Goal: Find specific page/section: Find specific page/section

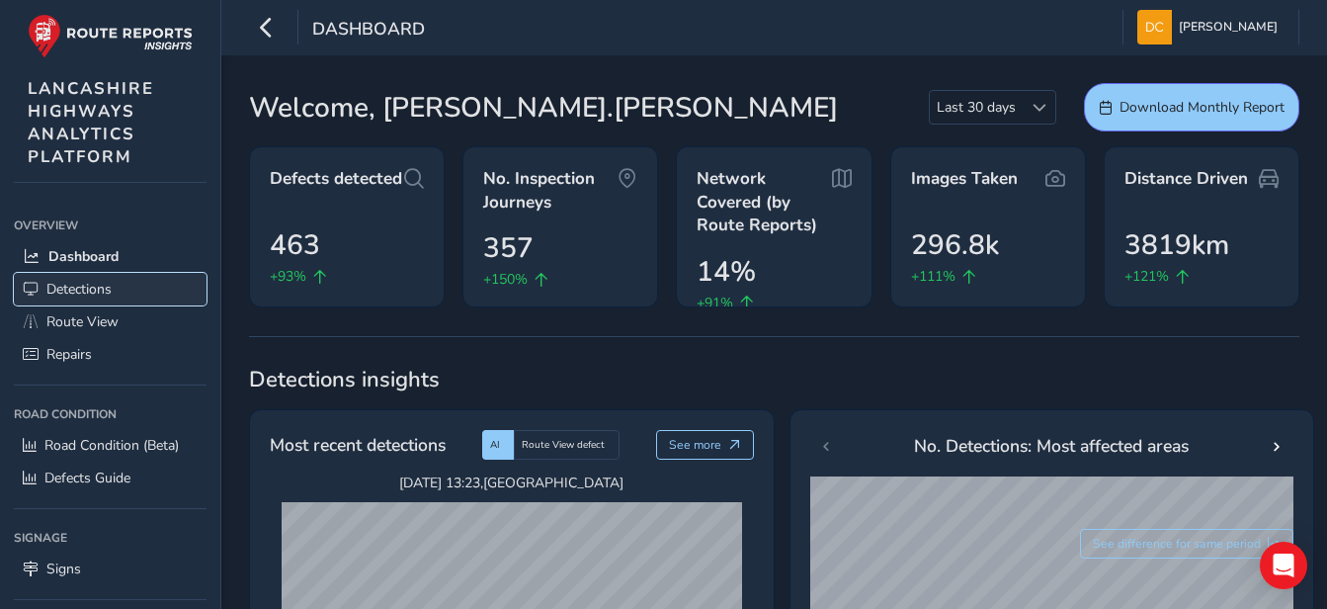
click at [84, 288] on span "Detections" at bounding box center [78, 289] width 65 height 19
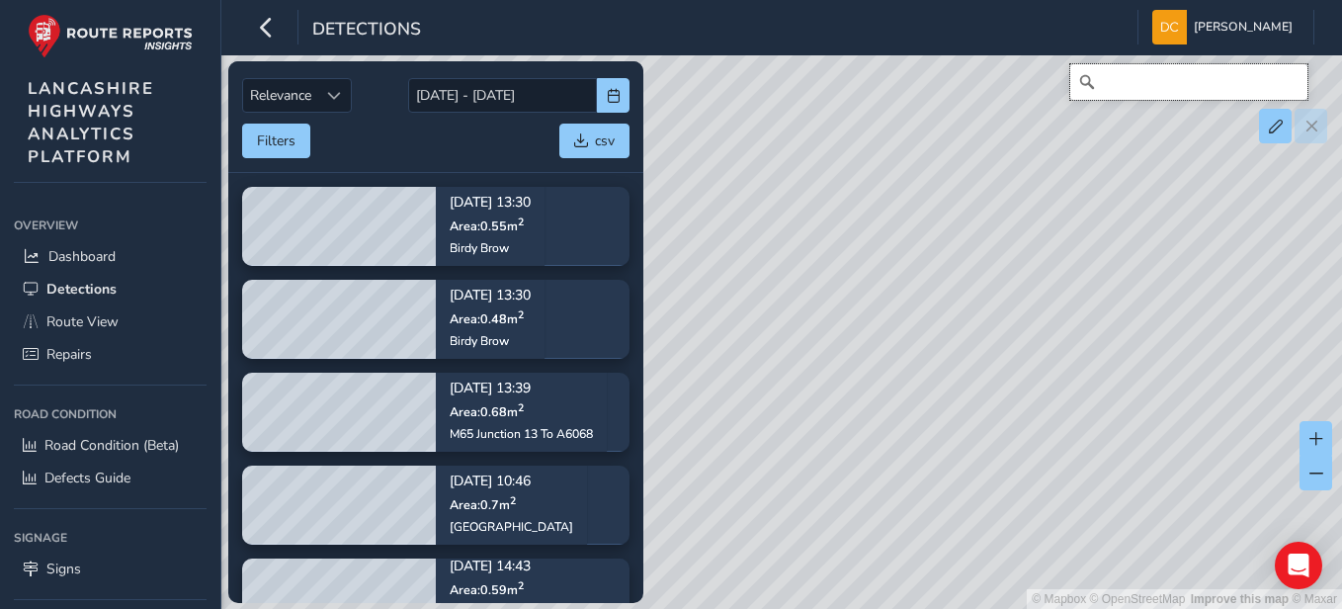
click at [1141, 84] on input "Search" at bounding box center [1188, 82] width 237 height 36
paste input "https://app.routereports.com/detections/?detectionId=00516333514a4091b69f3ee529…"
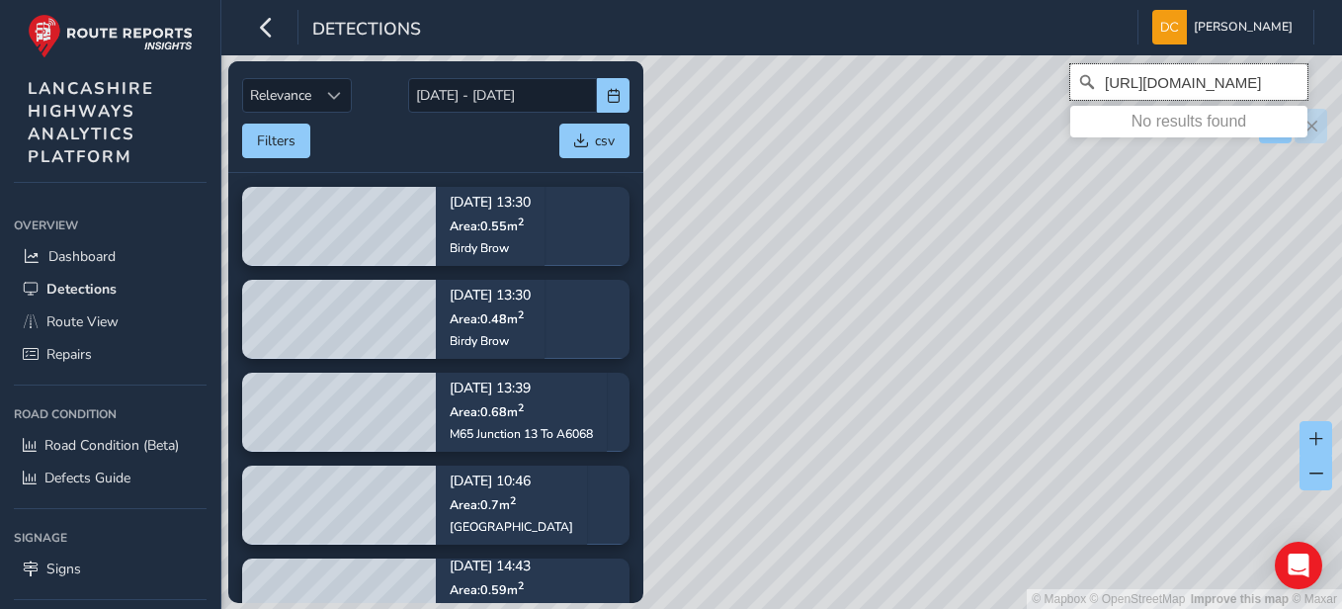
type input "https://app.routereports.com/detections/?detectionId=00516333514a4091b69f3ee529…"
click at [1288, 87] on icon "Clear" at bounding box center [1291, 82] width 16 height 16
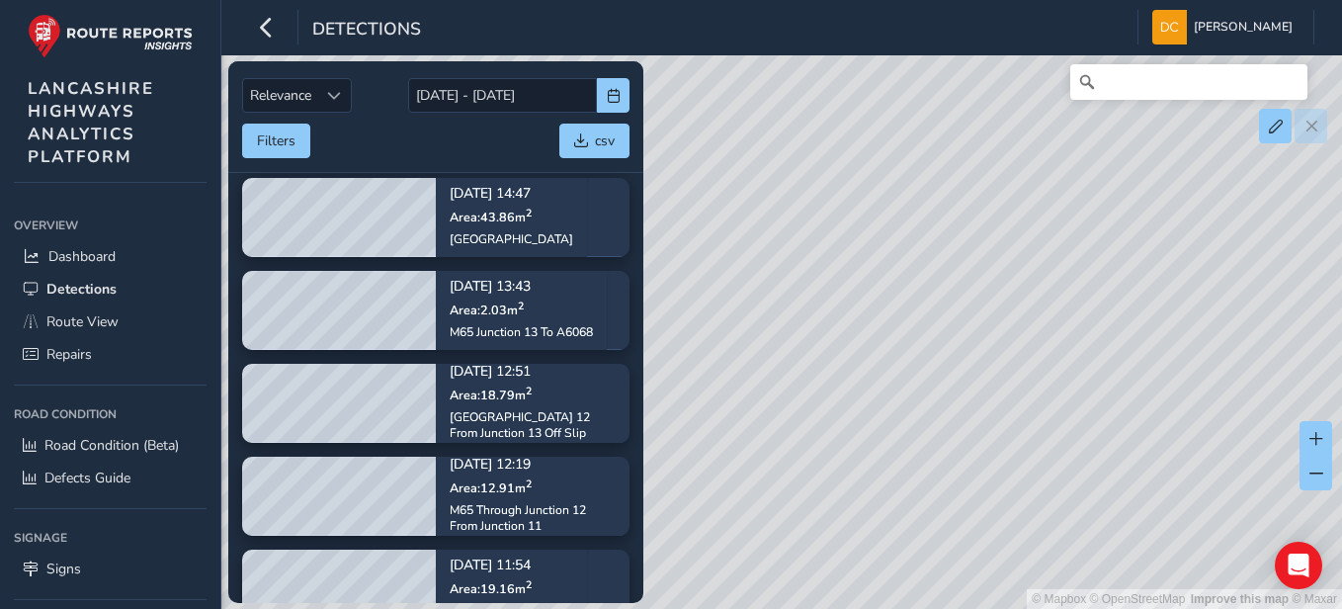
scroll to position [4985, 0]
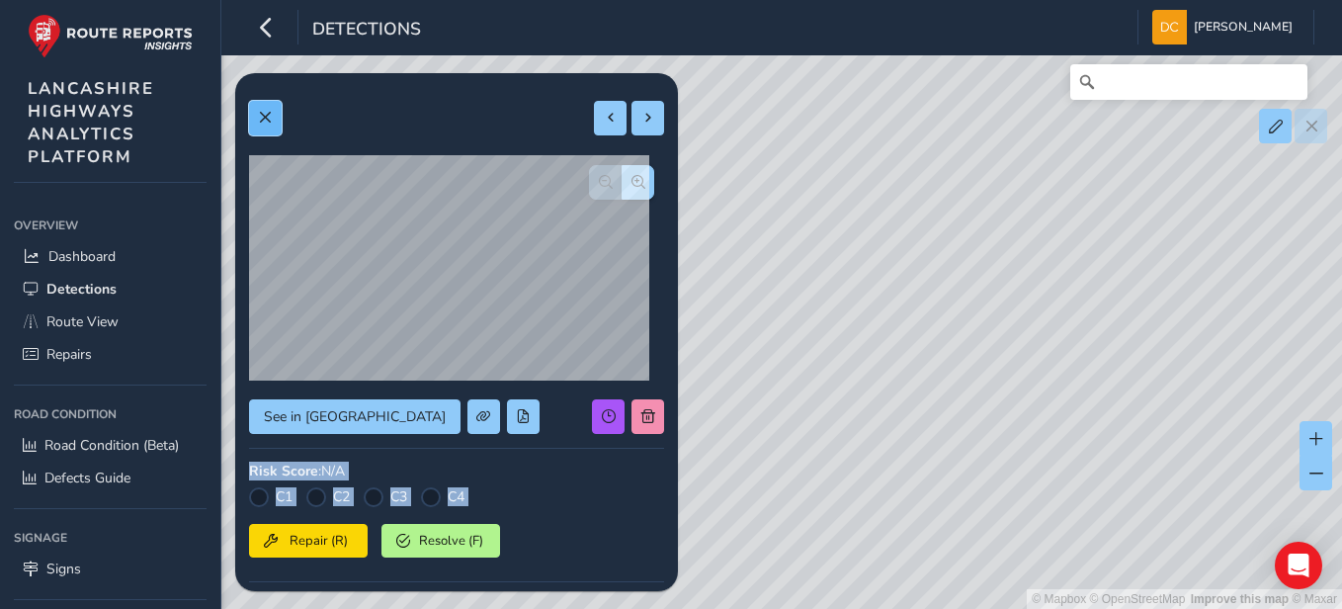
click at [272, 121] on span at bounding box center [265, 118] width 14 height 14
